Goal: Find specific page/section: Find specific page/section

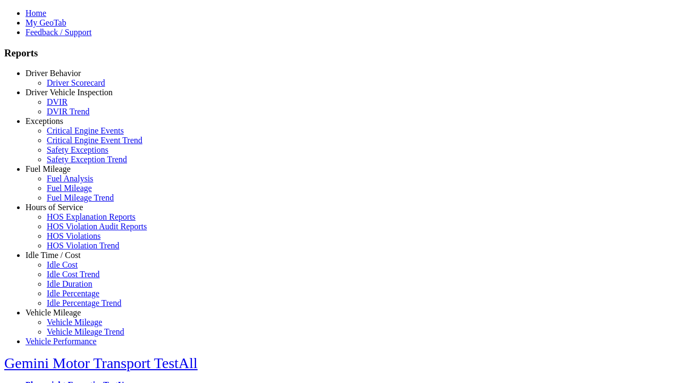
click at [61, 212] on link "Hours of Service" at bounding box center [54, 206] width 57 height 9
click at [69, 221] on link "HOS Explanation Reports" at bounding box center [91, 216] width 89 height 9
